Goal: Information Seeking & Learning: Learn about a topic

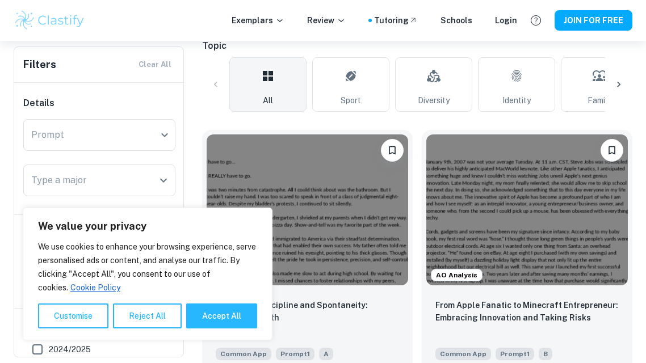
scroll to position [261, 0]
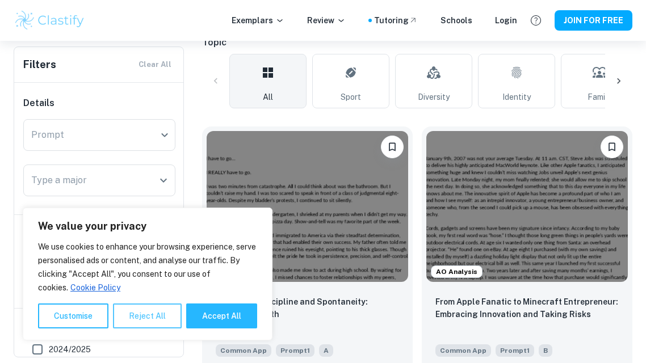
click at [132, 317] on button "Reject All" at bounding box center [147, 316] width 69 height 25
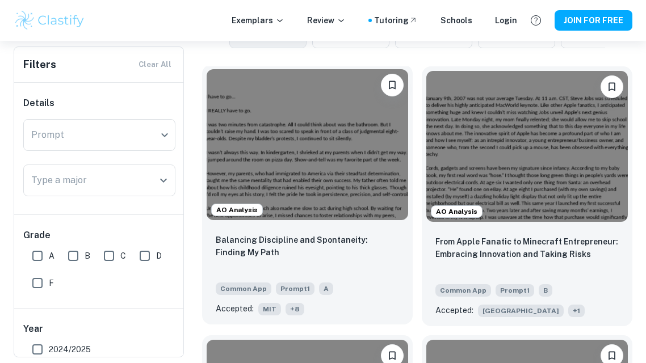
scroll to position [318, 0]
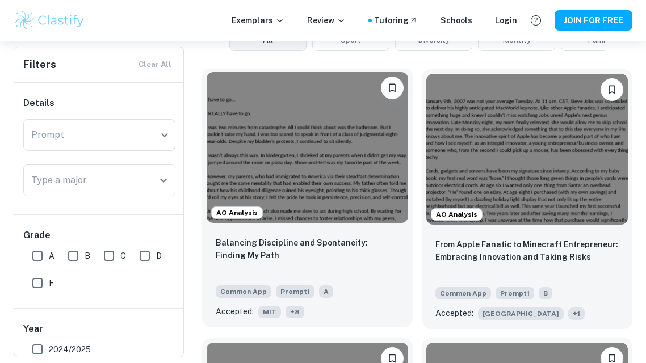
click at [326, 175] on img at bounding box center [307, 147] width 201 height 151
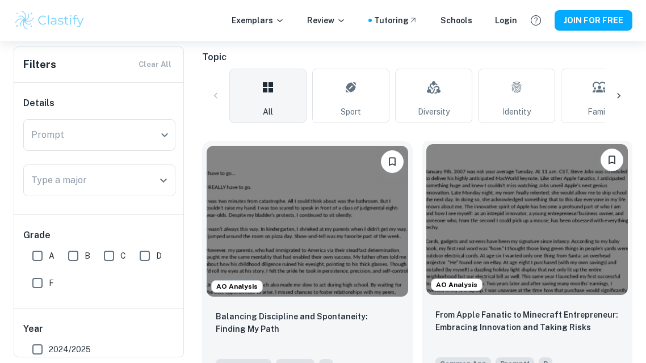
scroll to position [247, 0]
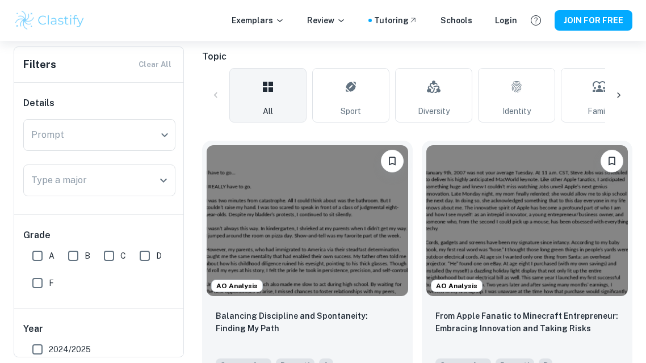
click at [619, 97] on icon at bounding box center [618, 95] width 11 height 11
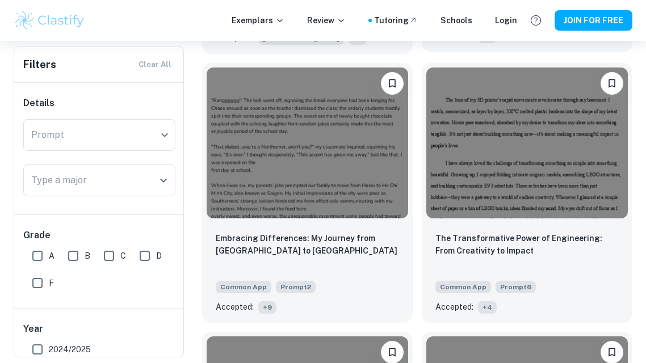
scroll to position [1957, 0]
